Goal: Information Seeking & Learning: Learn about a topic

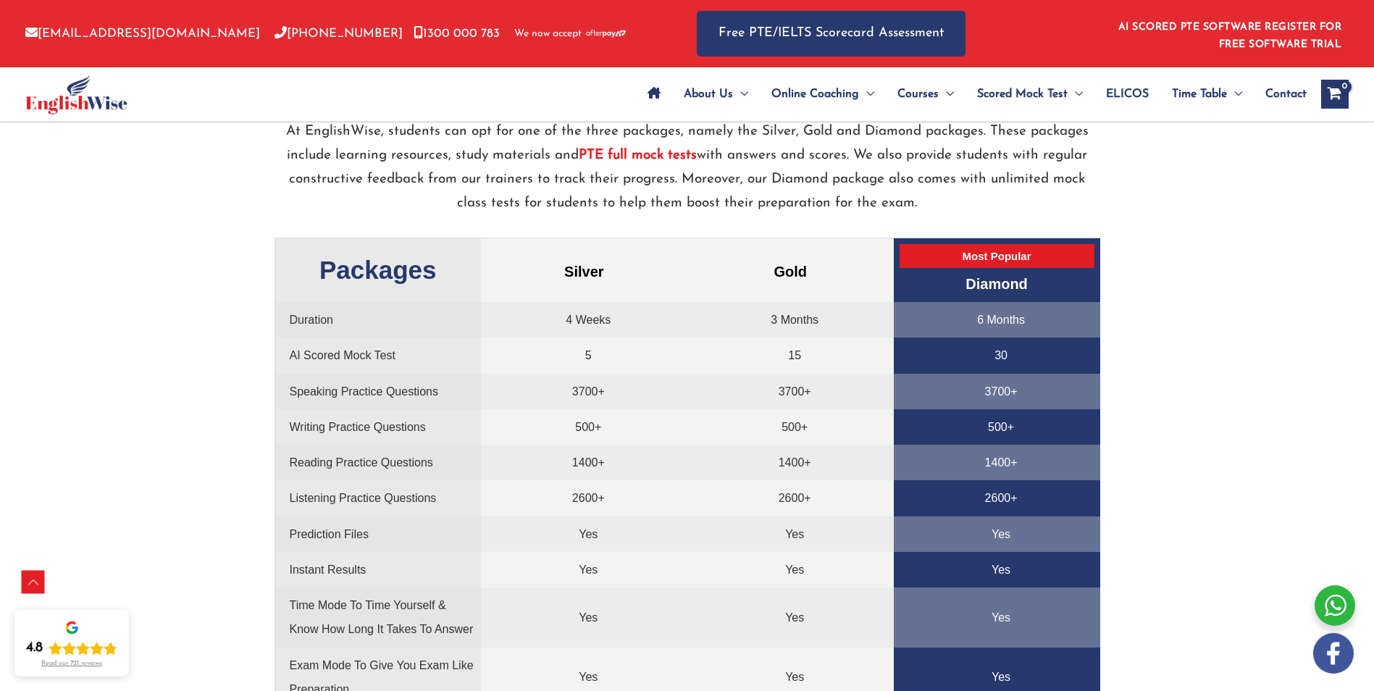
scroll to position [3115, 0]
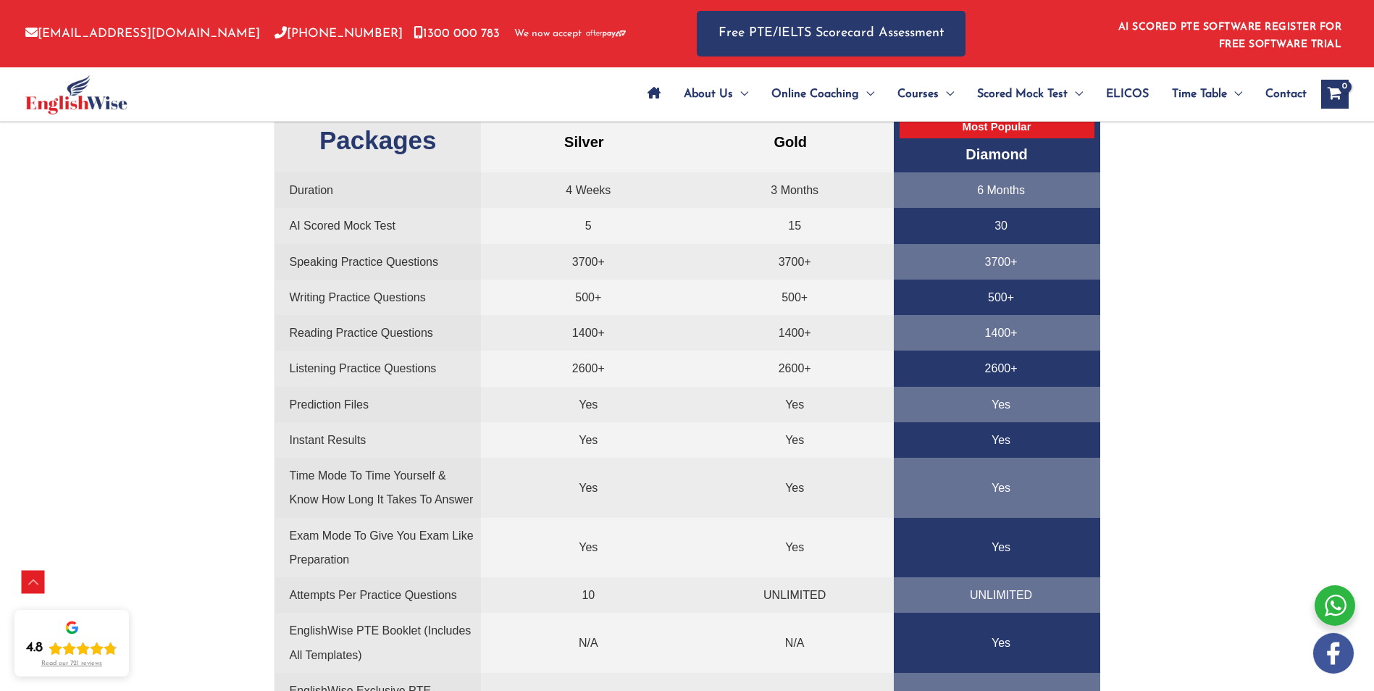
click at [1000, 227] on td "30" at bounding box center [997, 225] width 206 height 35
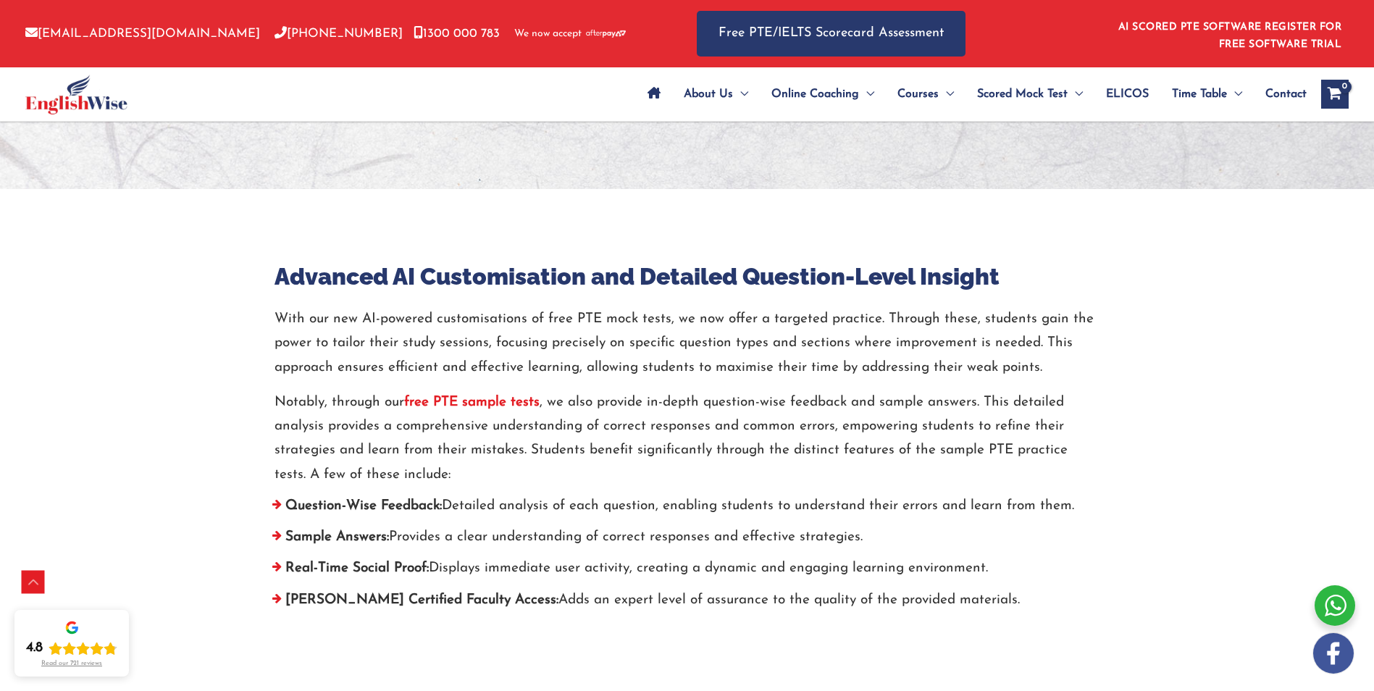
scroll to position [4991, 0]
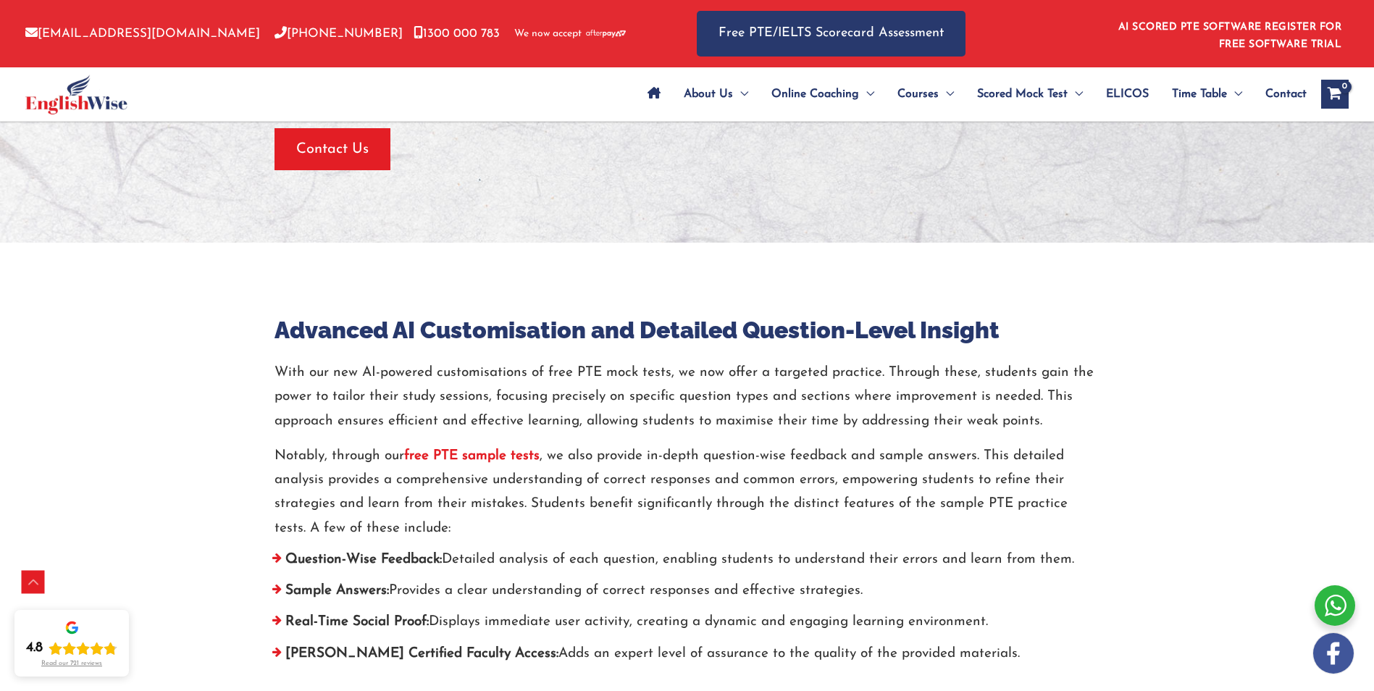
click at [492, 454] on strong "free PTE sample tests" at bounding box center [471, 456] width 135 height 14
